Goal: Navigation & Orientation: Find specific page/section

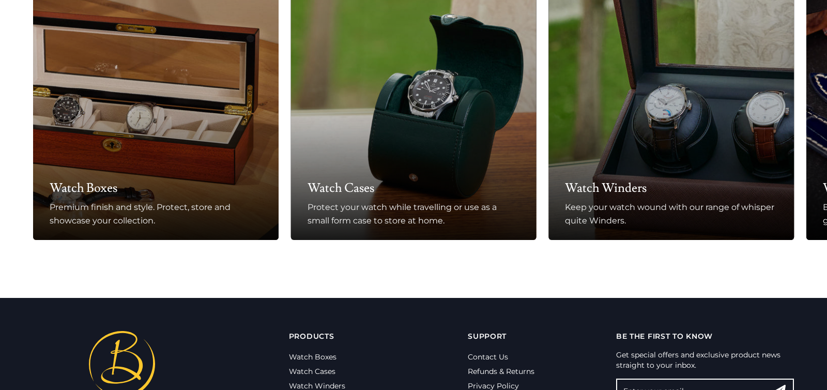
scroll to position [848, 0]
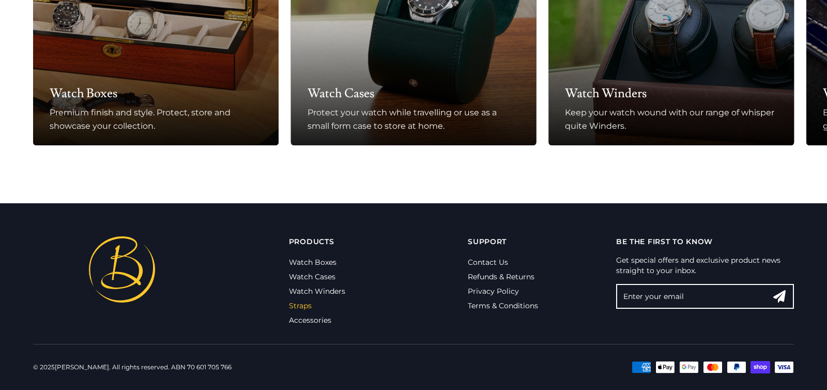
click at [294, 306] on link "Straps" at bounding box center [300, 305] width 23 height 9
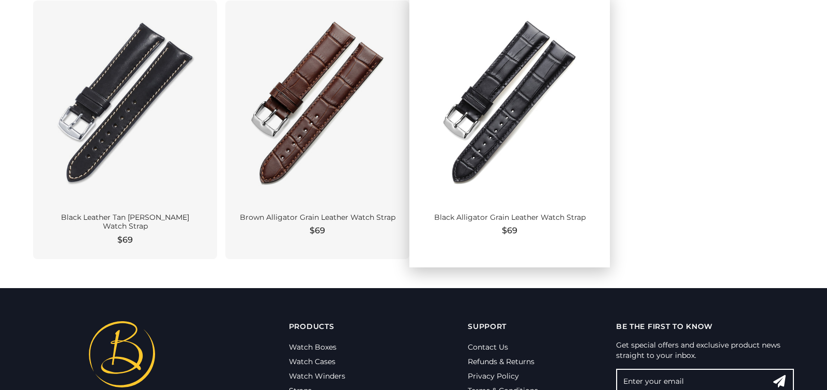
scroll to position [332, 0]
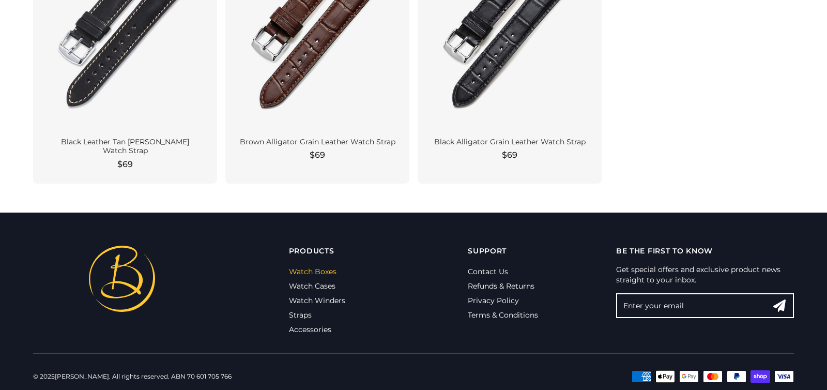
click at [323, 267] on link "Watch Boxes" at bounding box center [313, 271] width 48 height 9
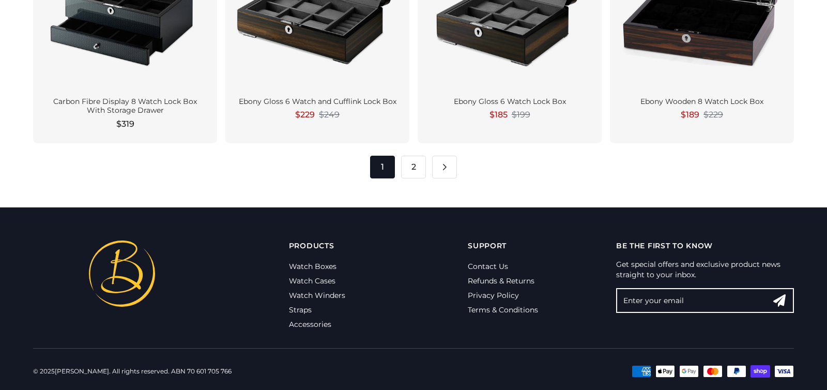
scroll to position [1730, 0]
